Goal: Find specific page/section: Find specific page/section

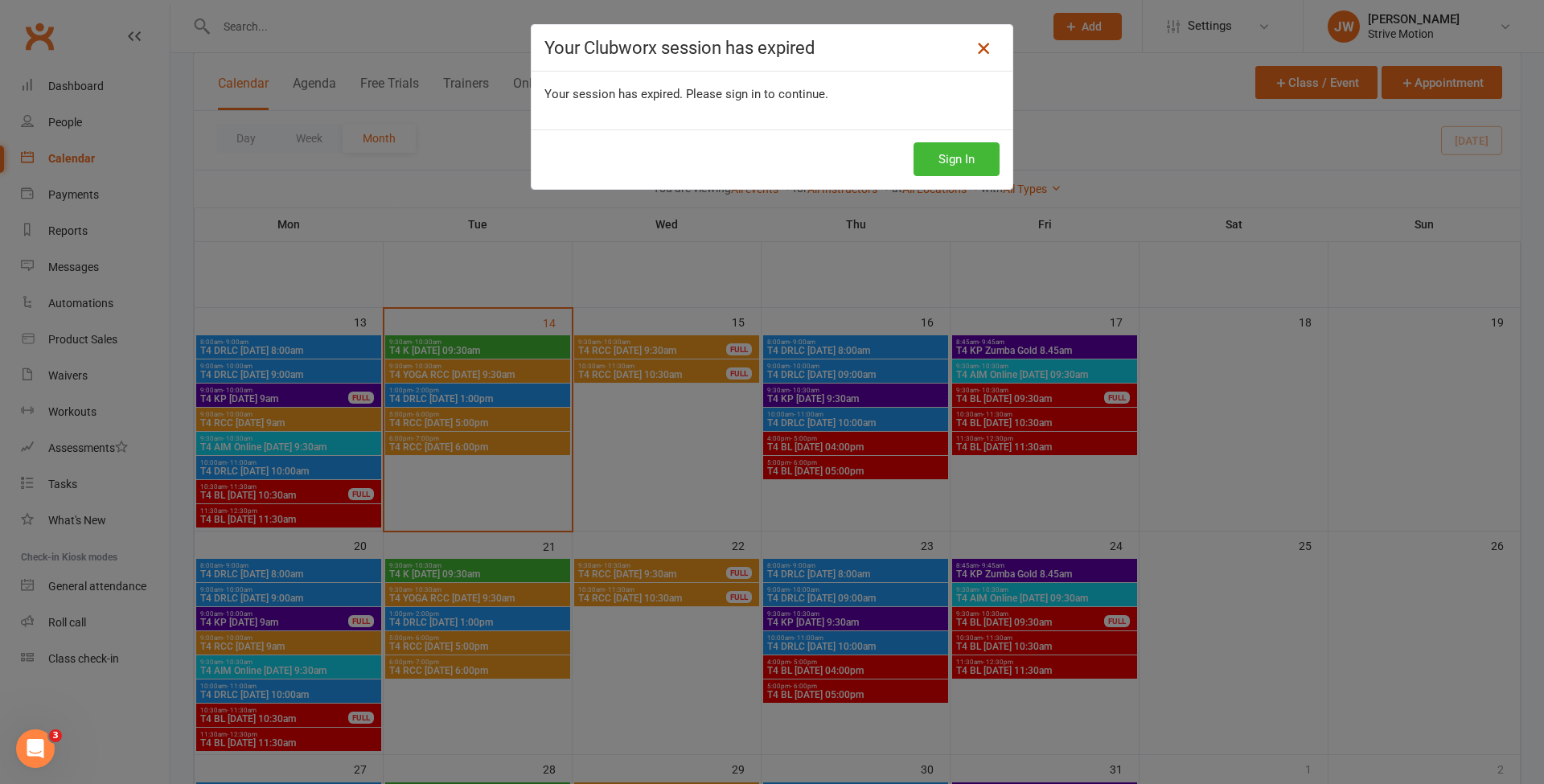
click at [978, 44] on icon at bounding box center [982, 47] width 19 height 19
click at [942, 172] on button "Sign In" at bounding box center [956, 159] width 86 height 34
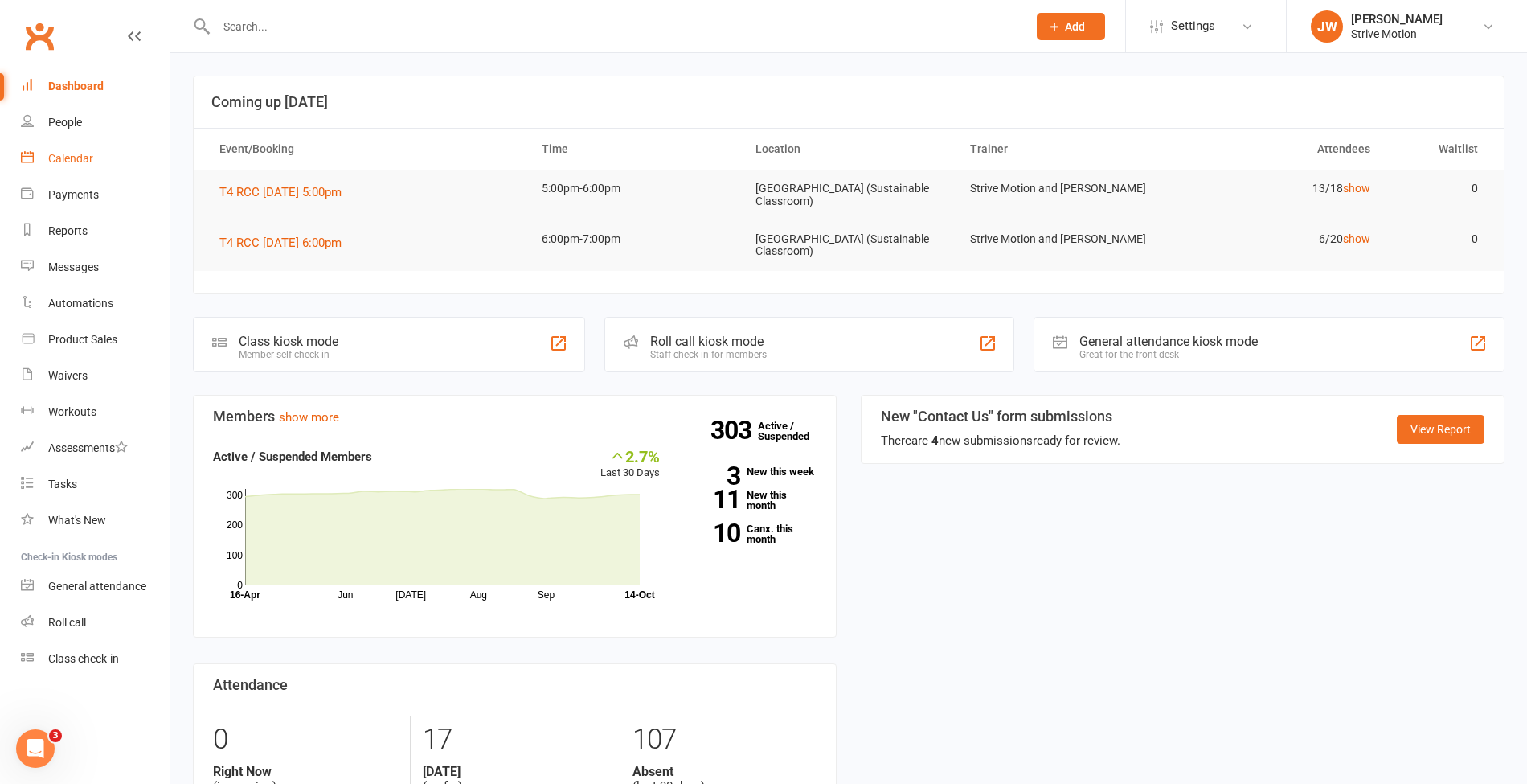
click at [91, 154] on div "Calendar" at bounding box center [70, 158] width 45 height 13
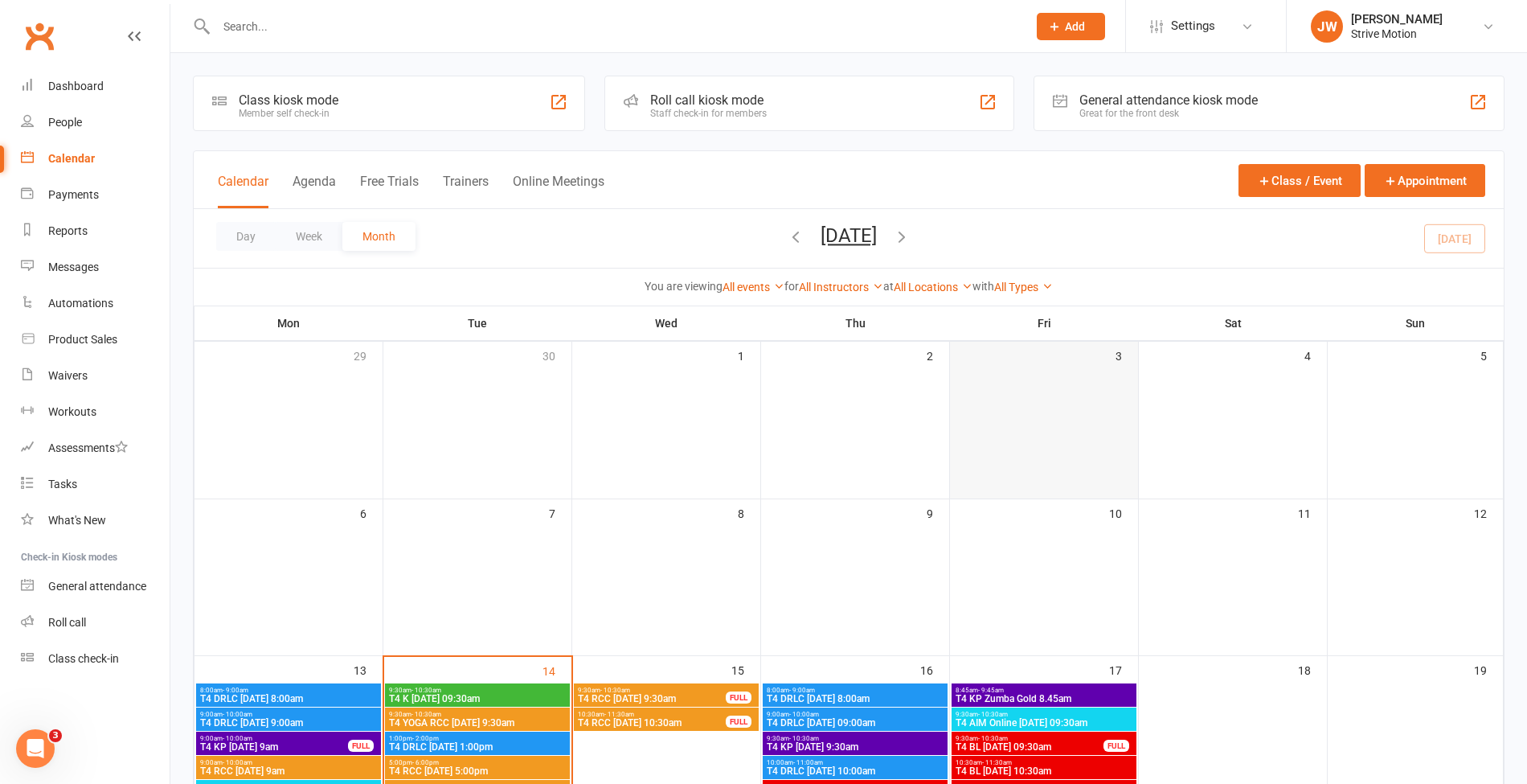
scroll to position [289, 0]
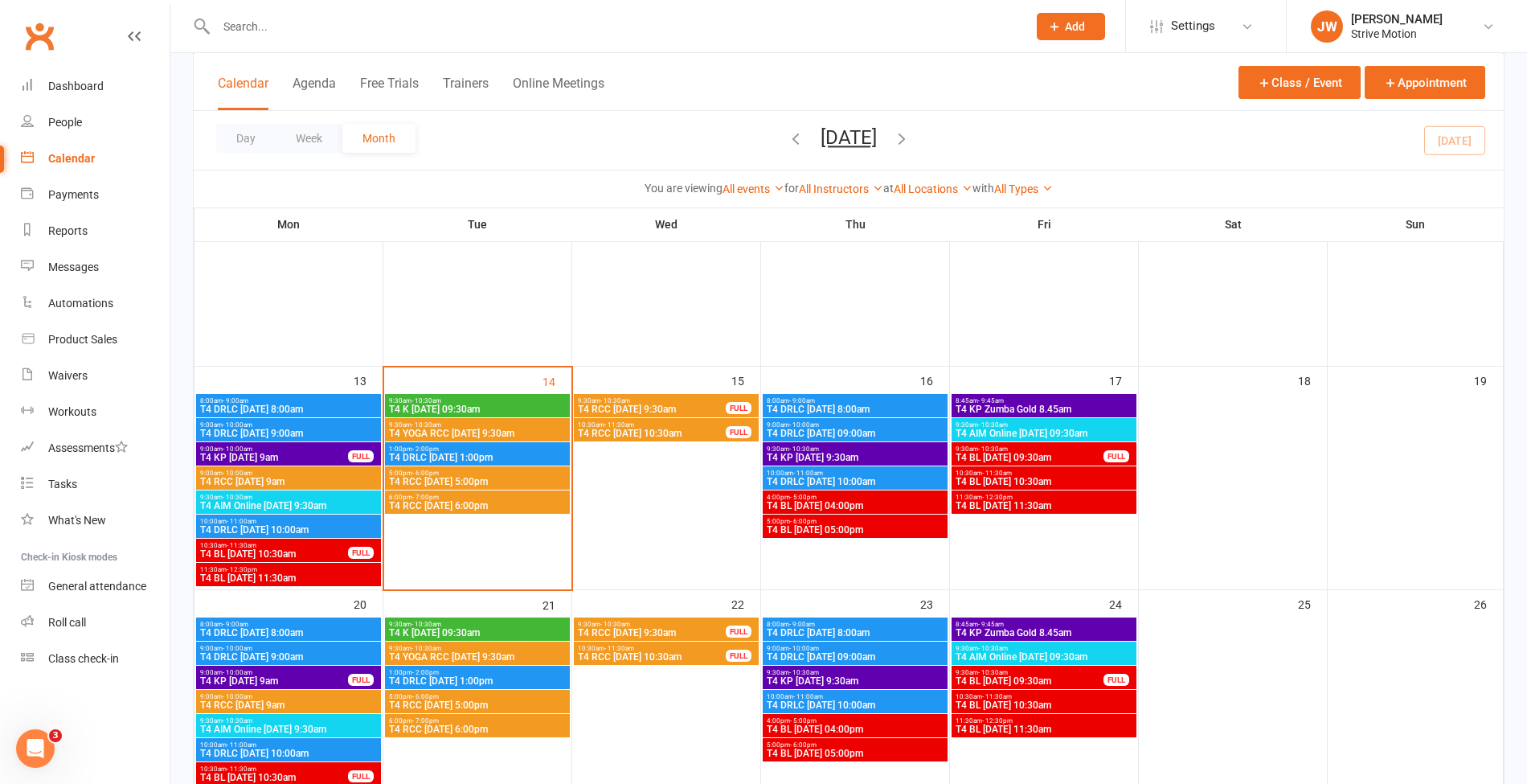
click at [526, 24] on input "text" at bounding box center [613, 26] width 804 height 23
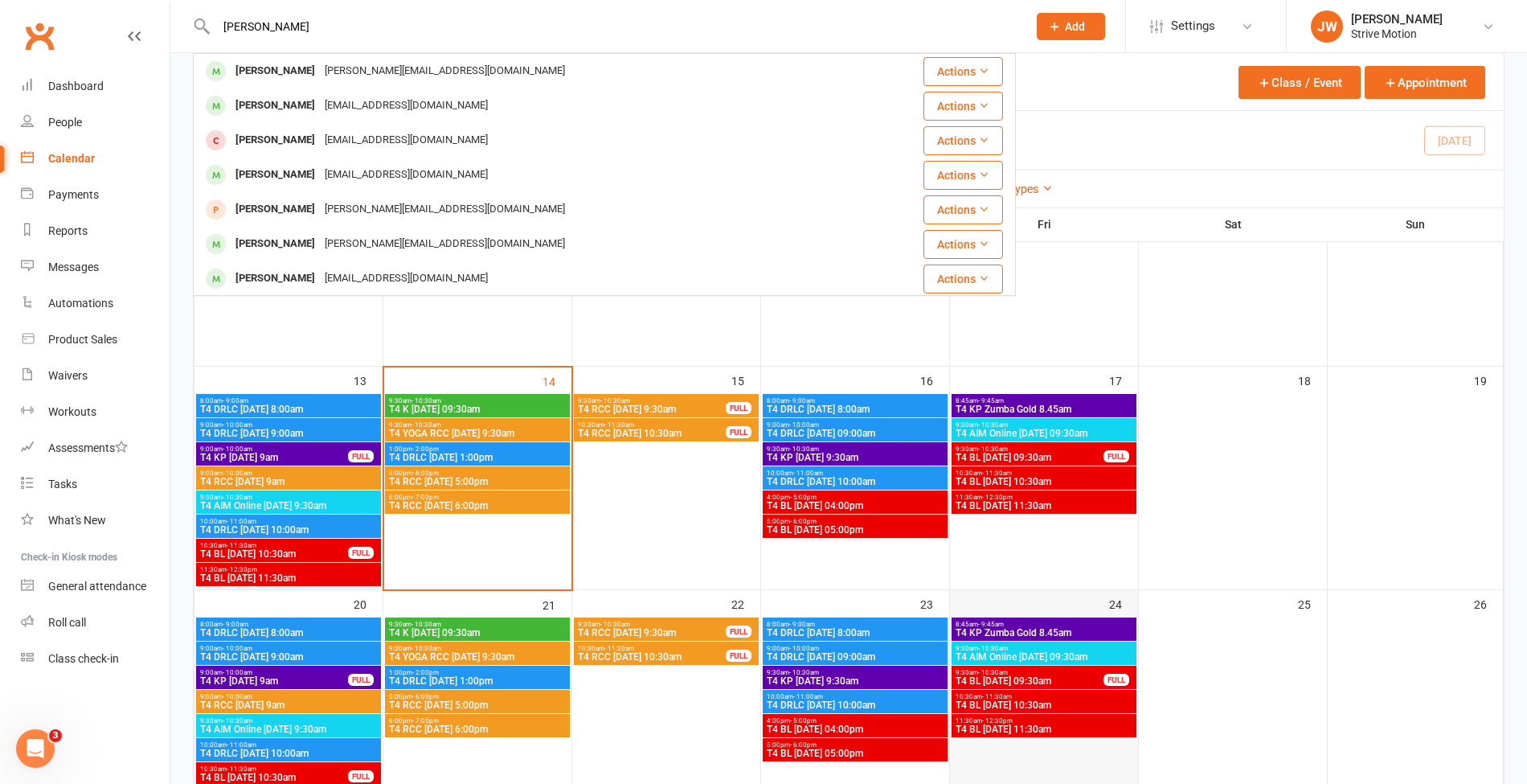
type input "marily"
